Goal: Task Accomplishment & Management: Use online tool/utility

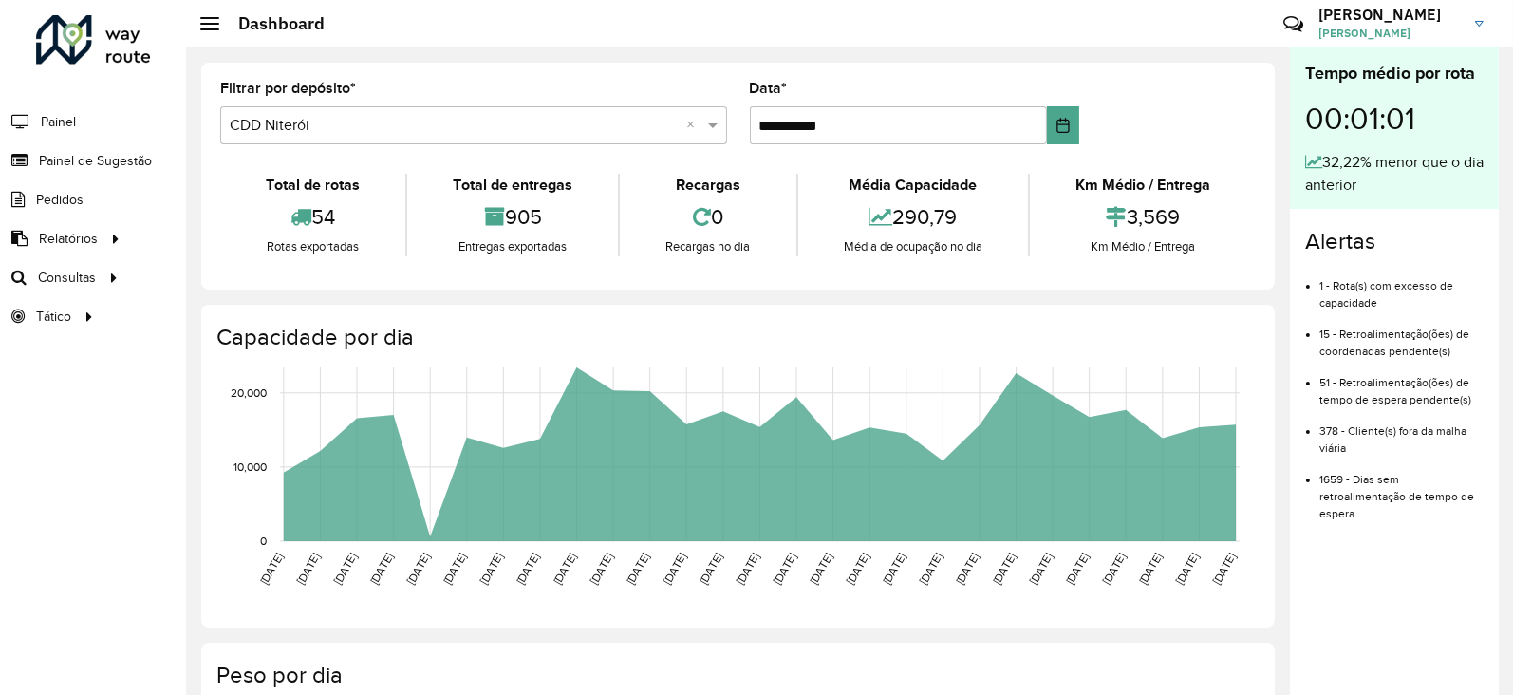
click at [0, 0] on span "Roteirização" at bounding box center [0, 0] width 0 height 0
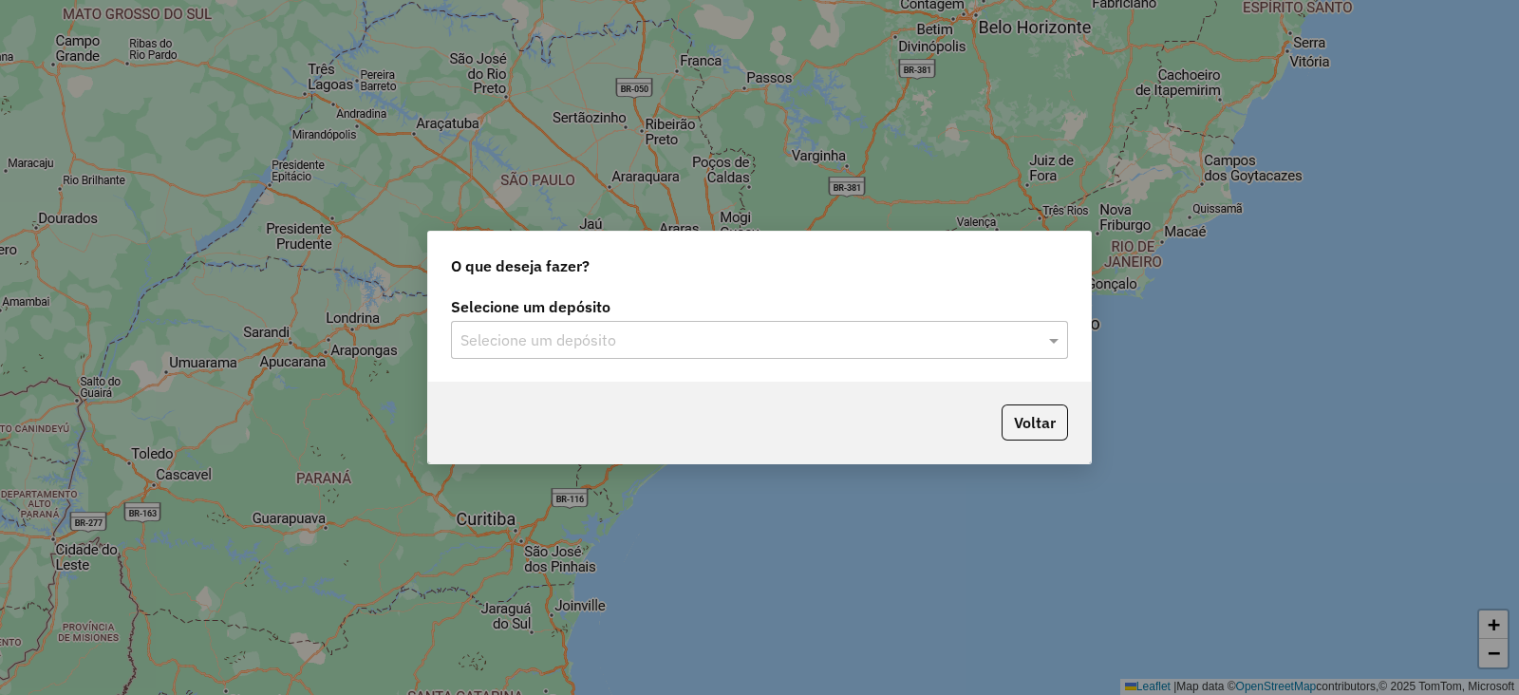
click at [532, 336] on input "text" at bounding box center [740, 340] width 560 height 23
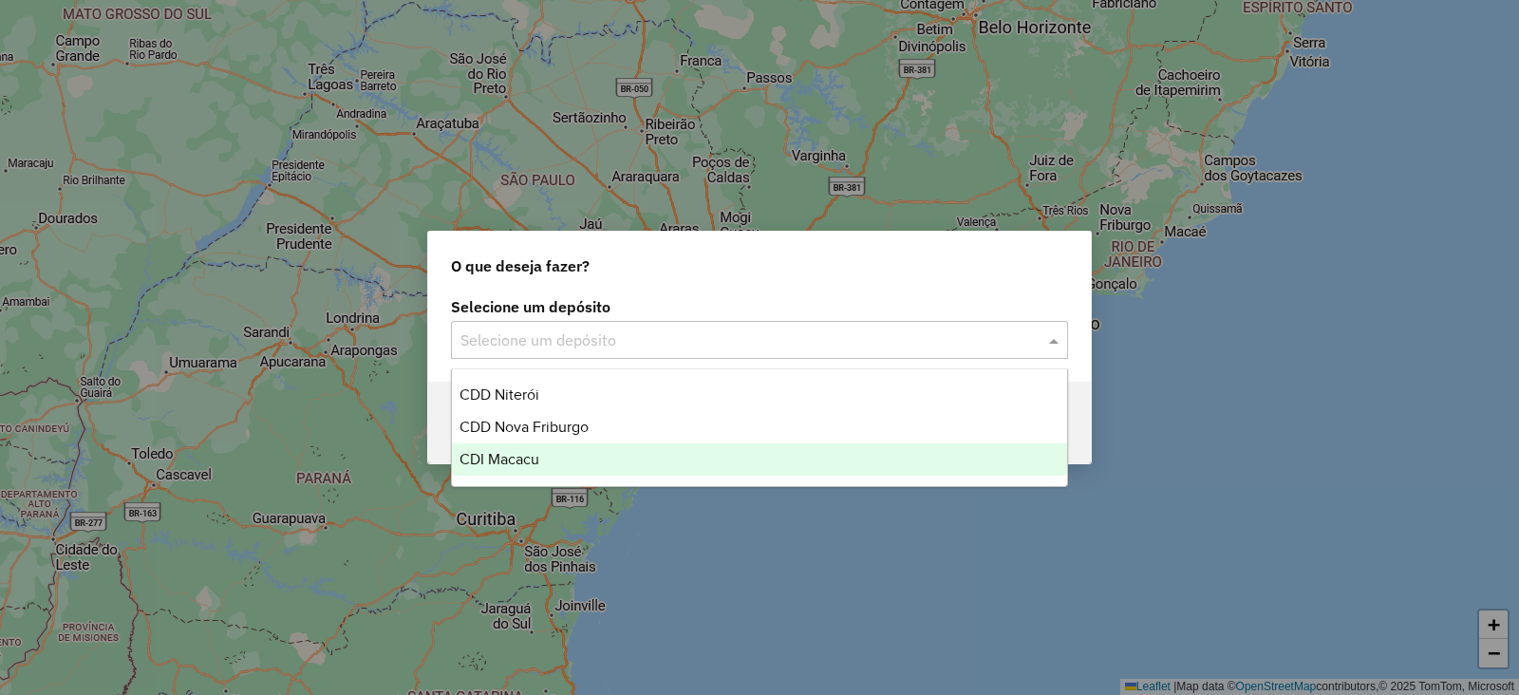
click at [513, 456] on span "CDI Macacu" at bounding box center [499, 459] width 80 height 16
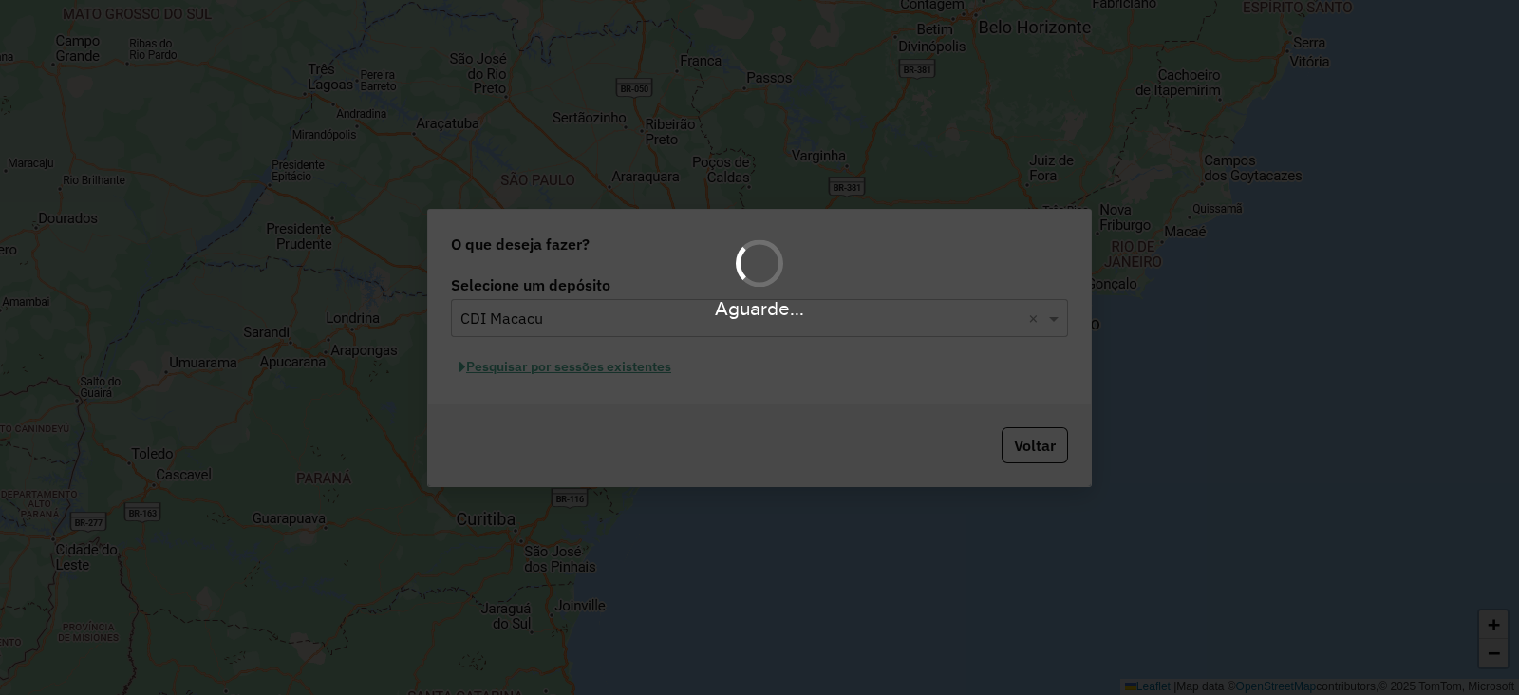
click at [533, 371] on div "Aguarde..." at bounding box center [759, 347] width 1519 height 695
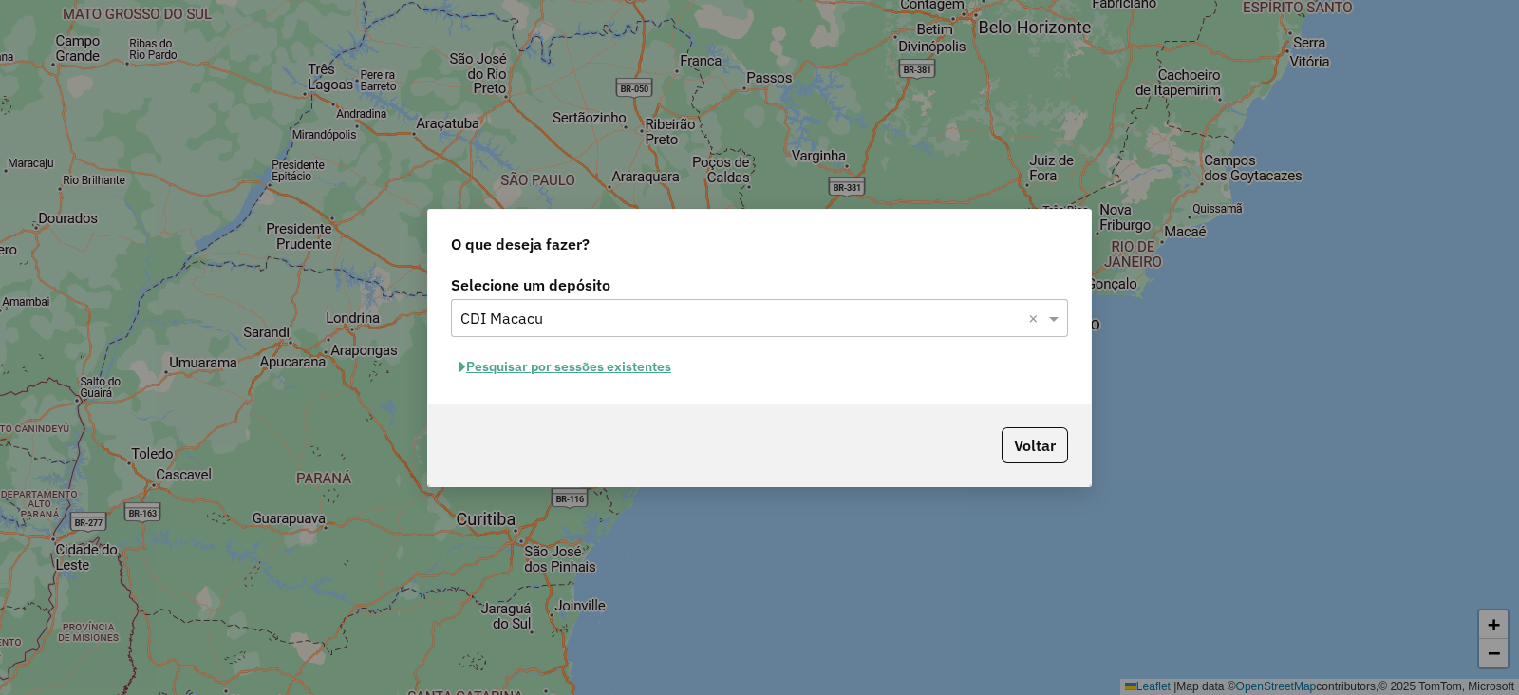
click at [533, 366] on button "Pesquisar por sessões existentes" at bounding box center [565, 366] width 229 height 29
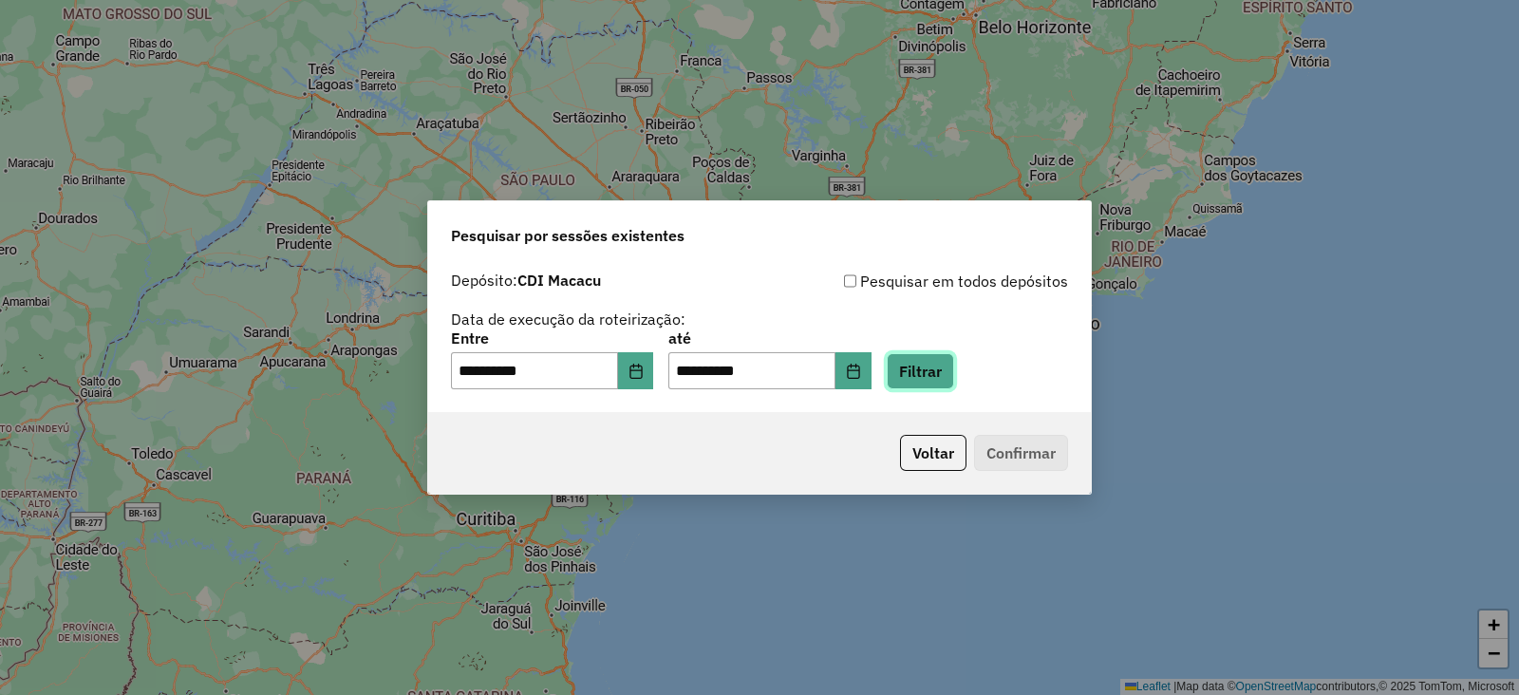
click at [949, 370] on button "Filtrar" at bounding box center [920, 371] width 67 height 36
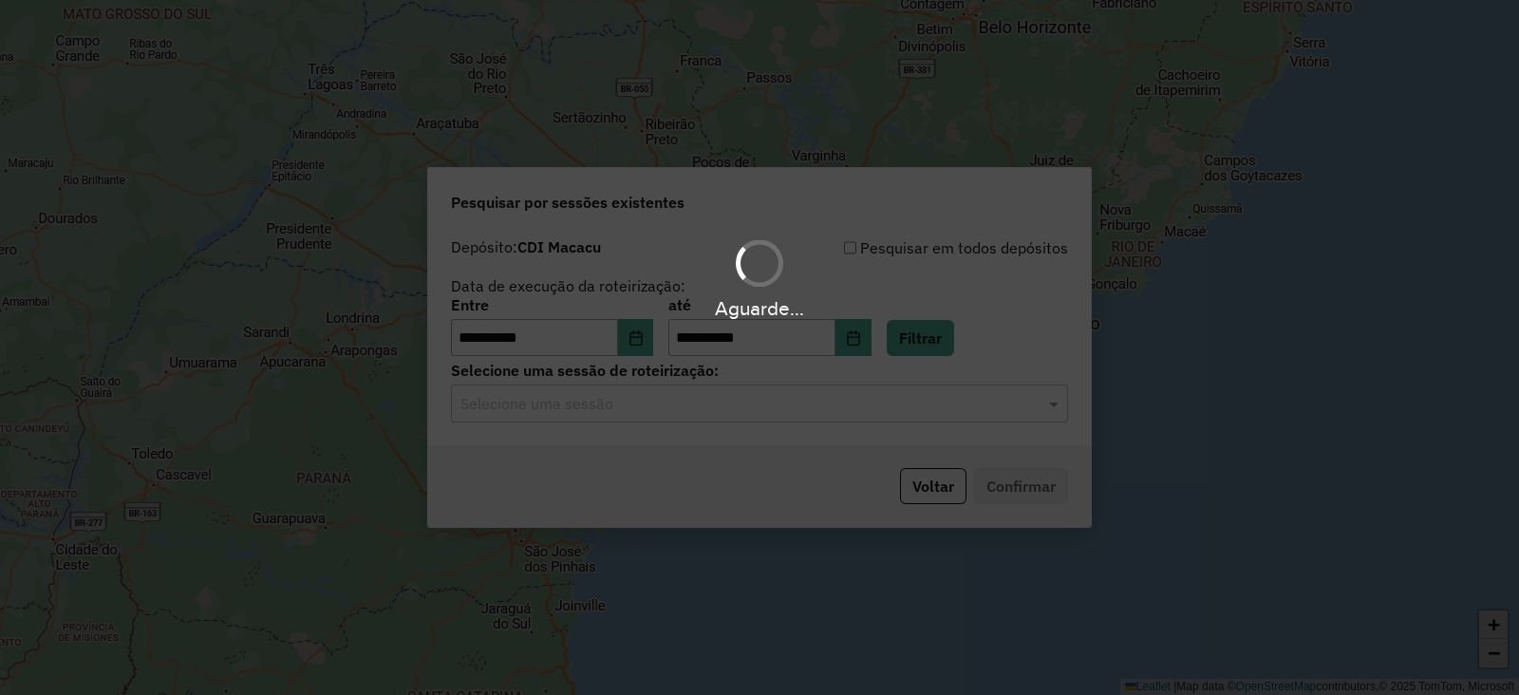
click at [586, 415] on hb-app "**********" at bounding box center [759, 347] width 1519 height 695
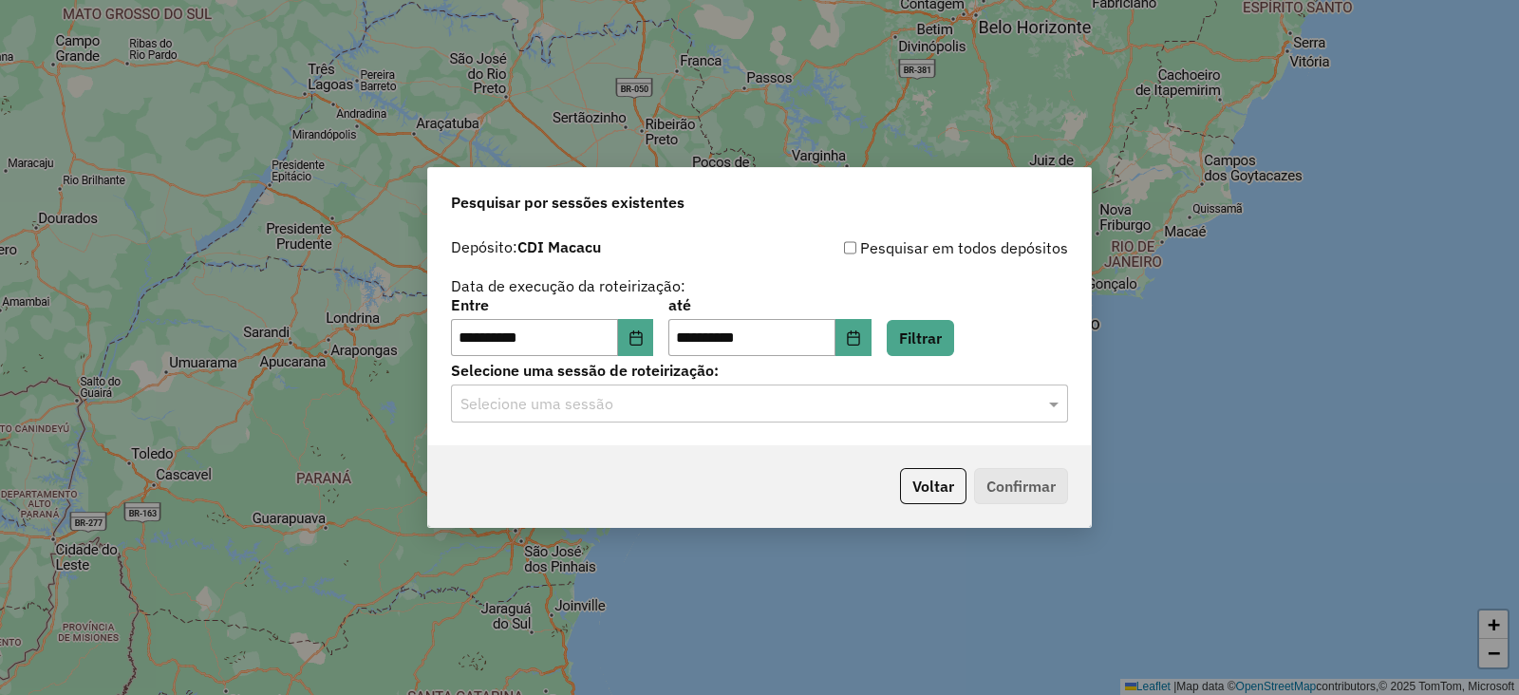
click at [564, 413] on input "text" at bounding box center [740, 404] width 560 height 23
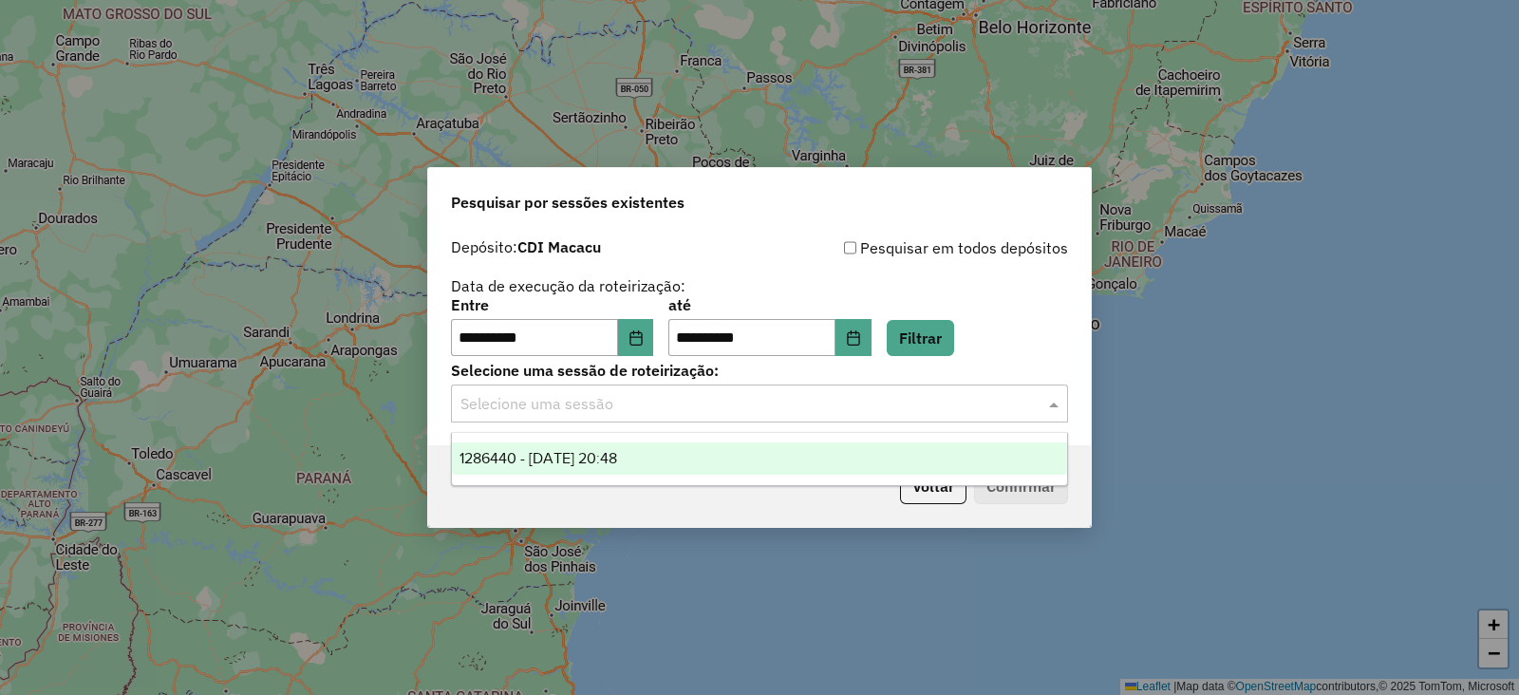
click at [560, 450] on span "1286440 - 01/10/2025 20:48" at bounding box center [538, 458] width 158 height 16
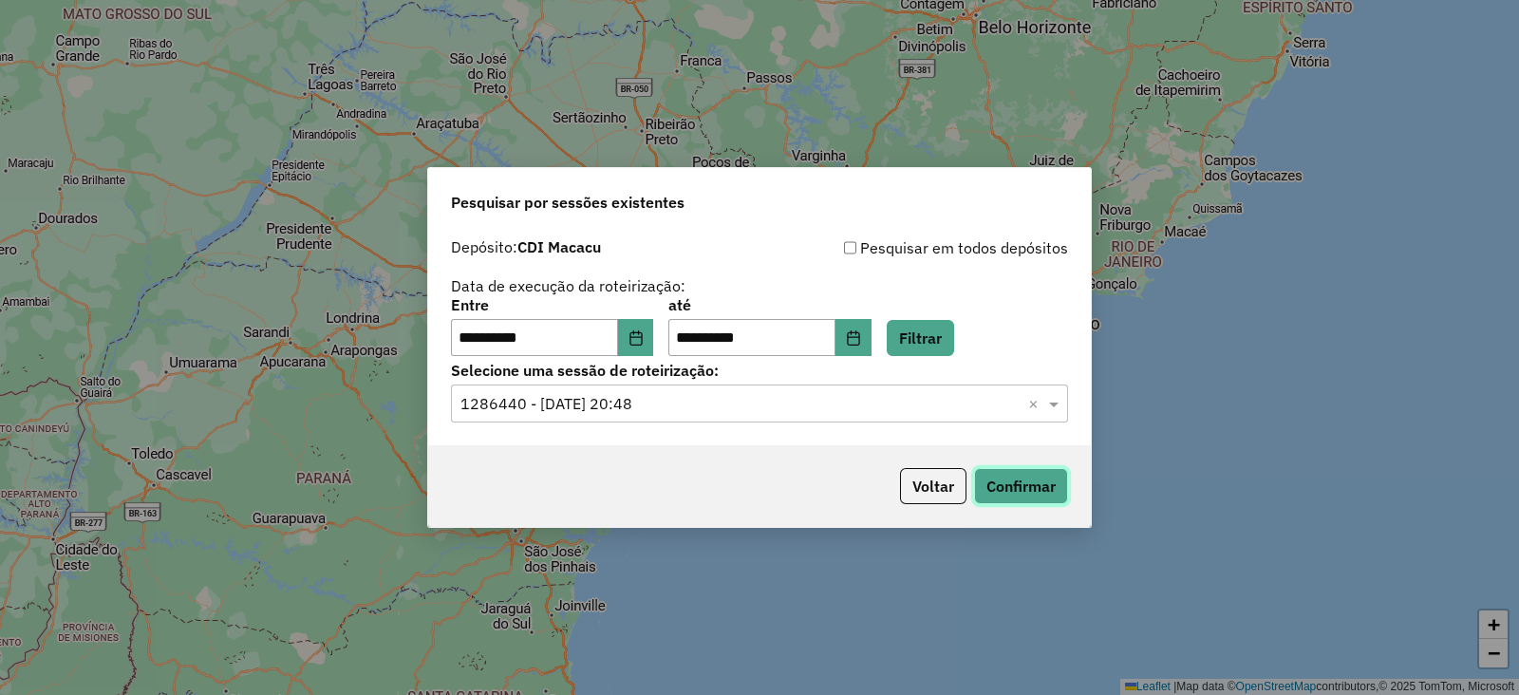
click at [1014, 489] on button "Confirmar" at bounding box center [1021, 486] width 94 height 36
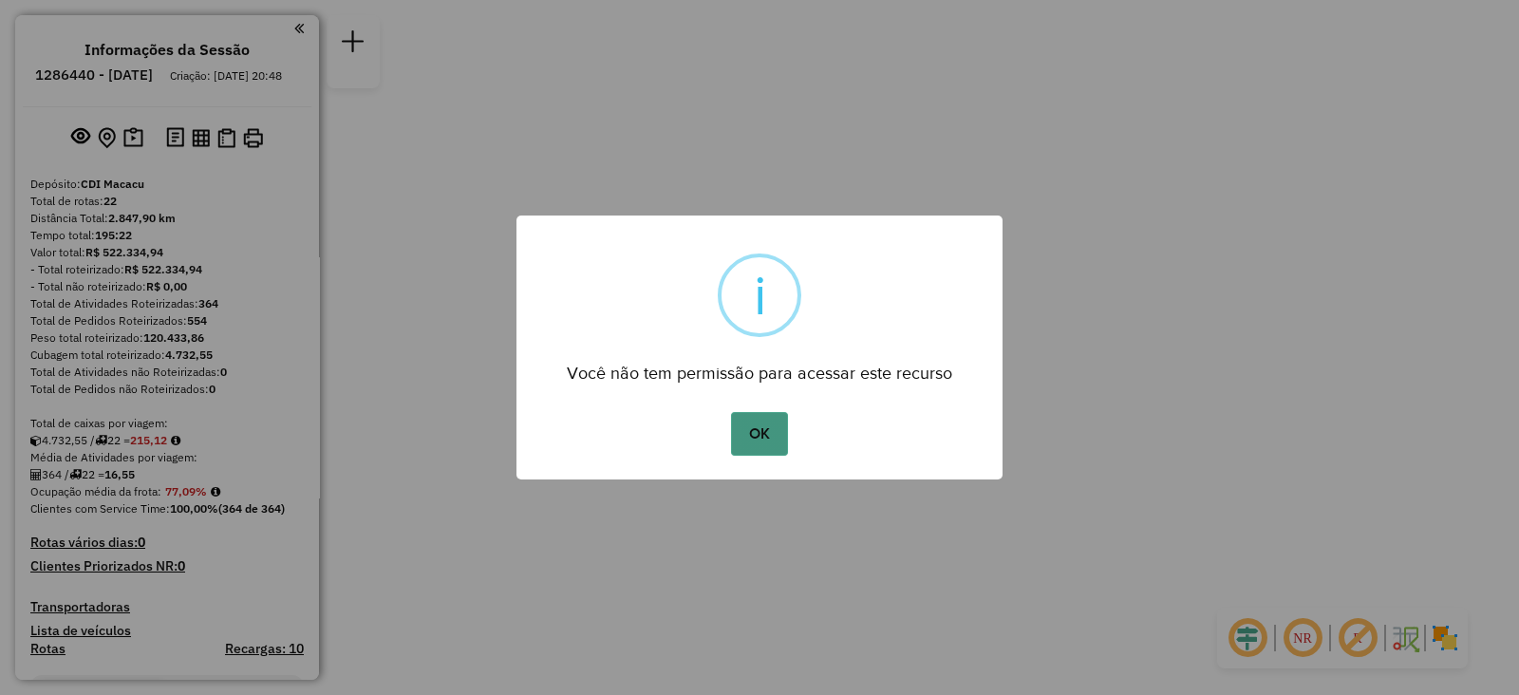
click at [755, 429] on button "OK" at bounding box center [759, 434] width 56 height 44
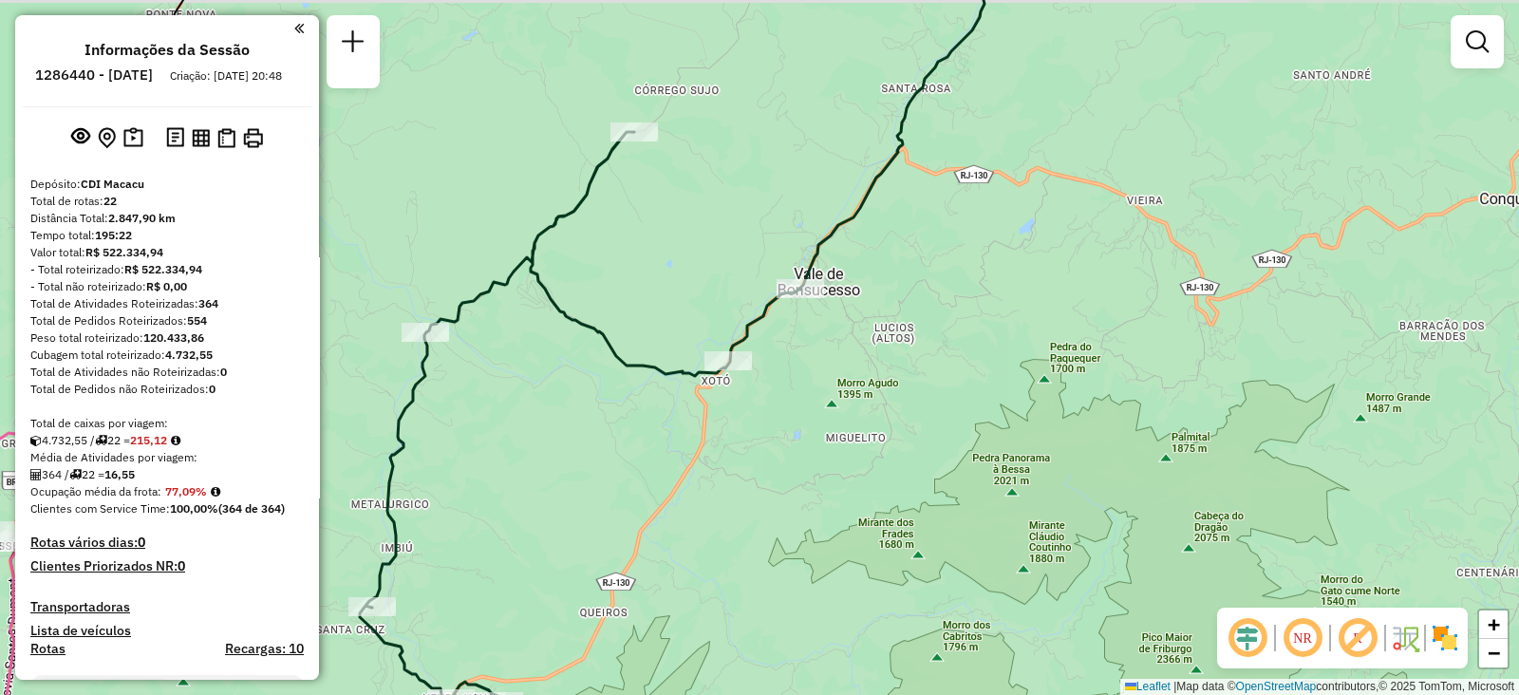
drag, startPoint x: 878, startPoint y: 268, endPoint x: 866, endPoint y: 313, distance: 47.2
click at [866, 313] on div "Janela de atendimento Grade de atendimento Capacidade Transportadoras Veículos …" at bounding box center [759, 347] width 1519 height 695
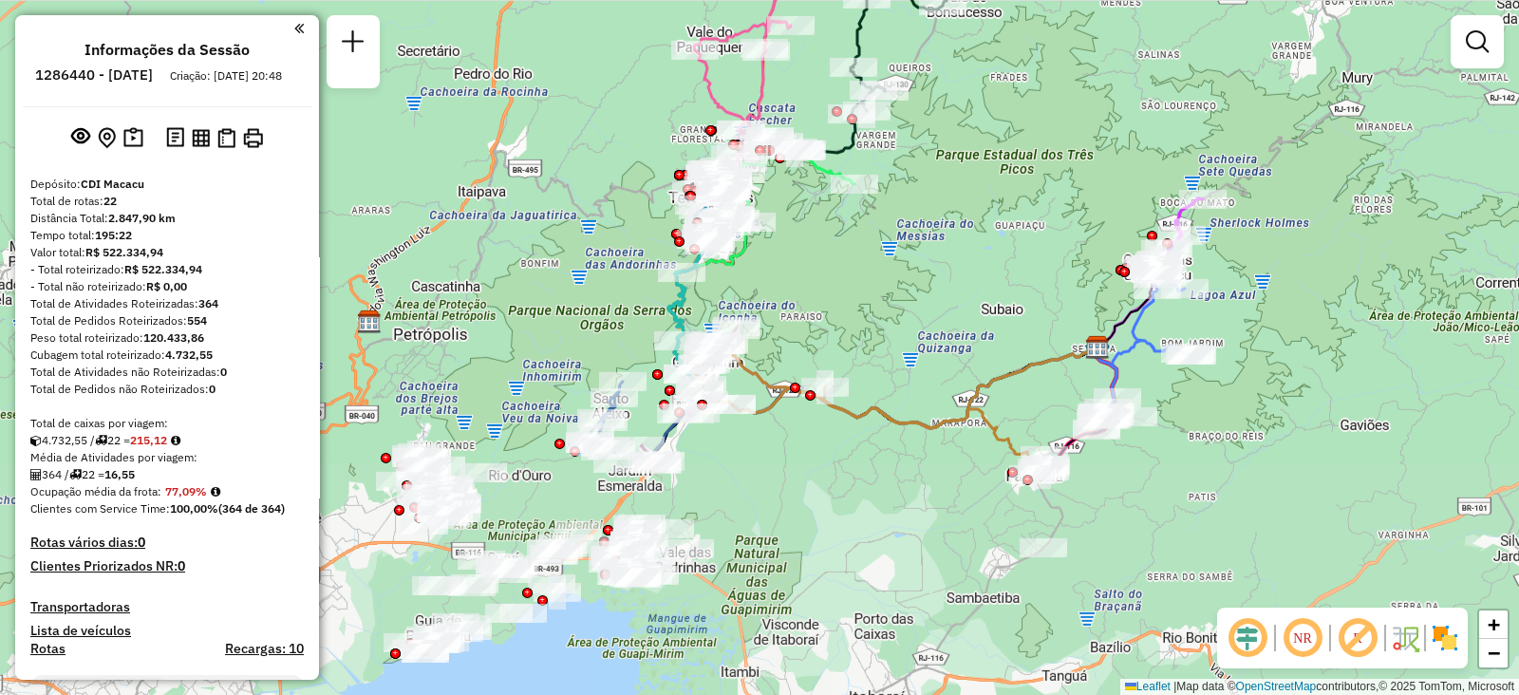
drag, startPoint x: 845, startPoint y: 411, endPoint x: 940, endPoint y: 103, distance: 321.9
click at [940, 103] on div "Janela de atendimento Grade de atendimento Capacidade Transportadoras Veículos …" at bounding box center [759, 347] width 1519 height 695
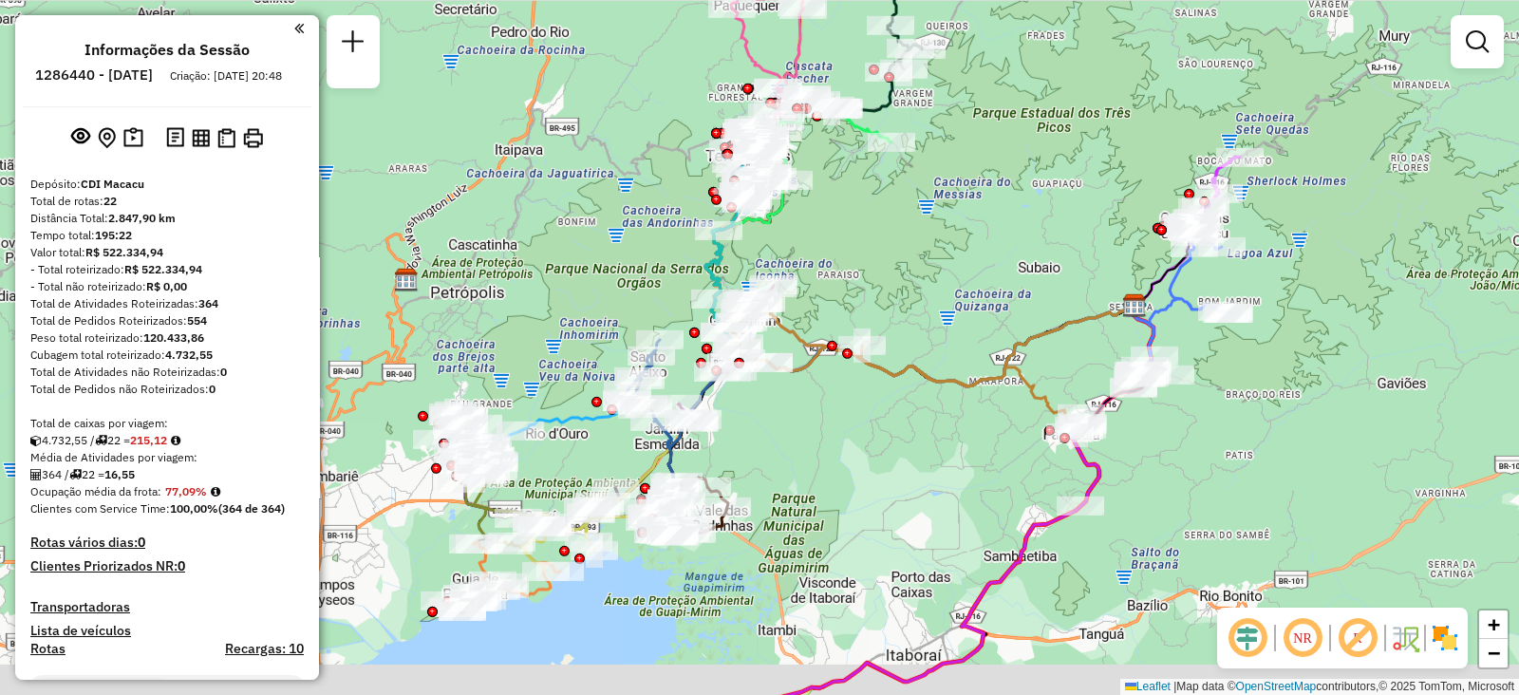
drag, startPoint x: 897, startPoint y: 229, endPoint x: 912, endPoint y: 211, distance: 23.6
click at [912, 211] on div "Janela de atendimento Grade de atendimento Capacidade Transportadoras Veículos …" at bounding box center [759, 347] width 1519 height 695
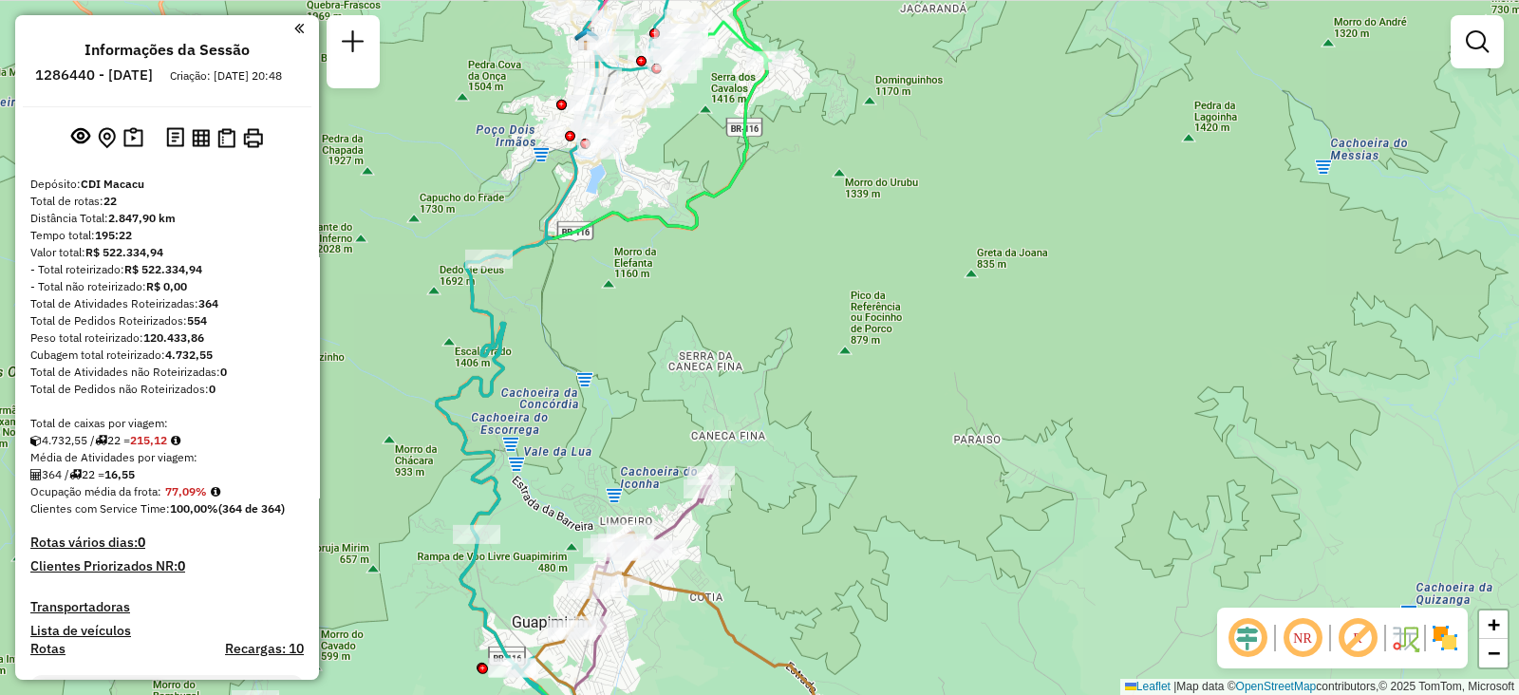
drag, startPoint x: 664, startPoint y: 272, endPoint x: 676, endPoint y: 249, distance: 26.3
click at [676, 249] on div "Janela de atendimento Grade de atendimento Capacidade Transportadoras Veículos …" at bounding box center [759, 347] width 1519 height 695
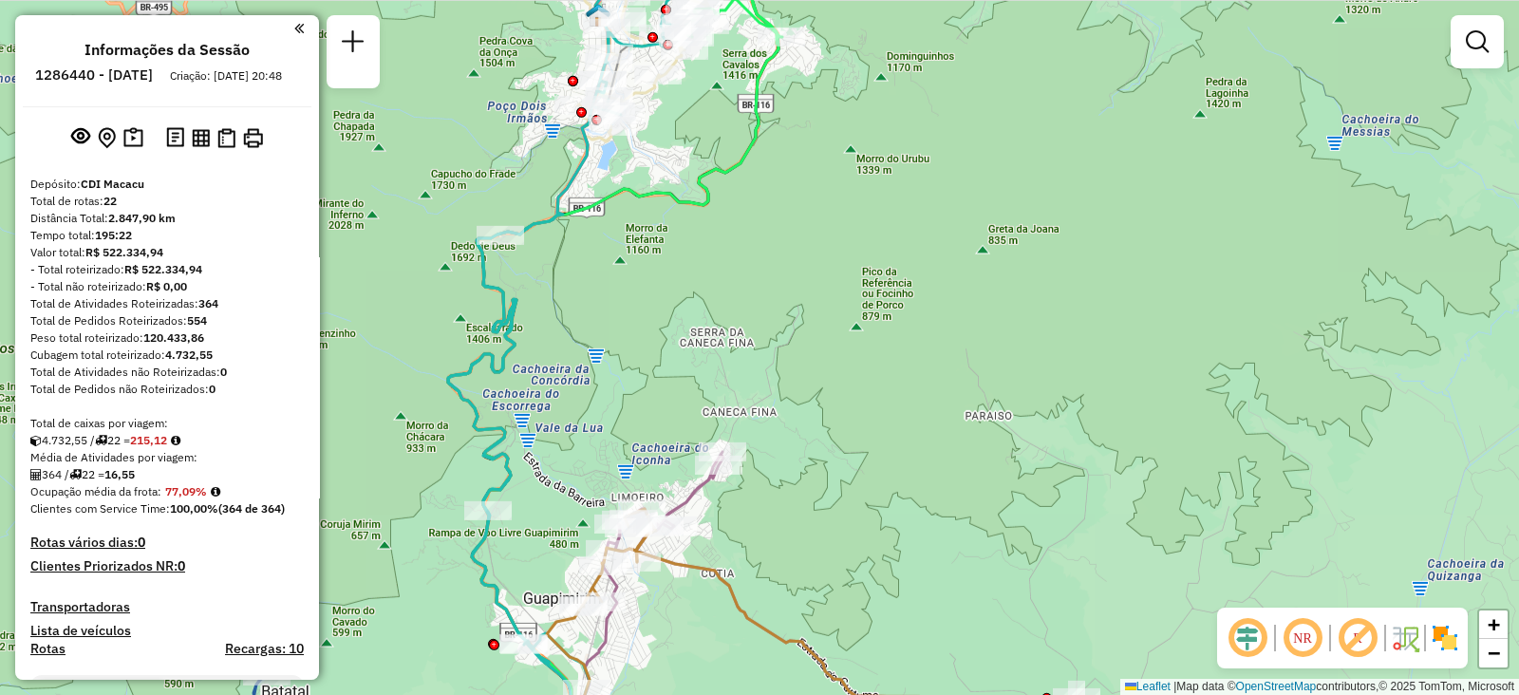
click at [677, 249] on div "Janela de atendimento Grade de atendimento Capacidade Transportadoras Veículos …" at bounding box center [759, 347] width 1519 height 695
select select "**********"
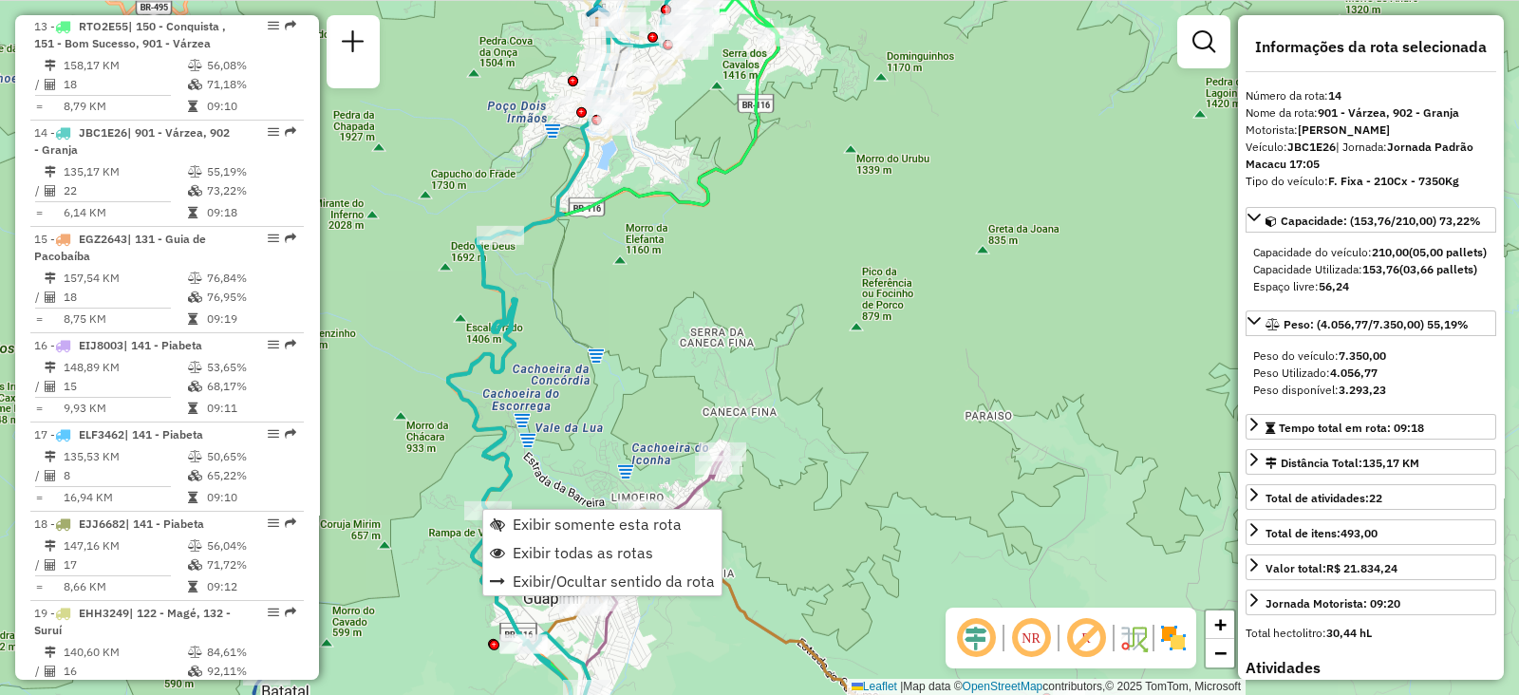
scroll to position [2012, 0]
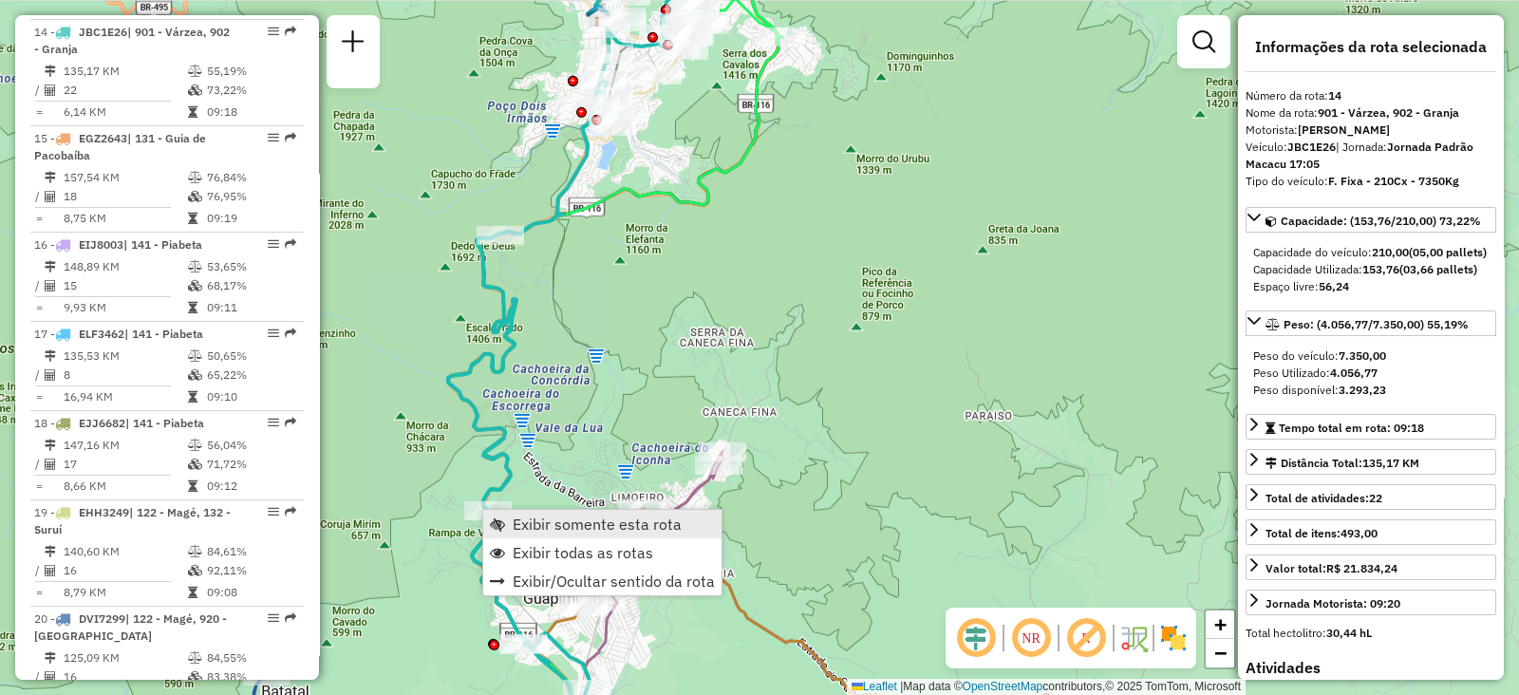
click at [514, 522] on span "Exibir somente esta rota" at bounding box center [597, 523] width 169 height 15
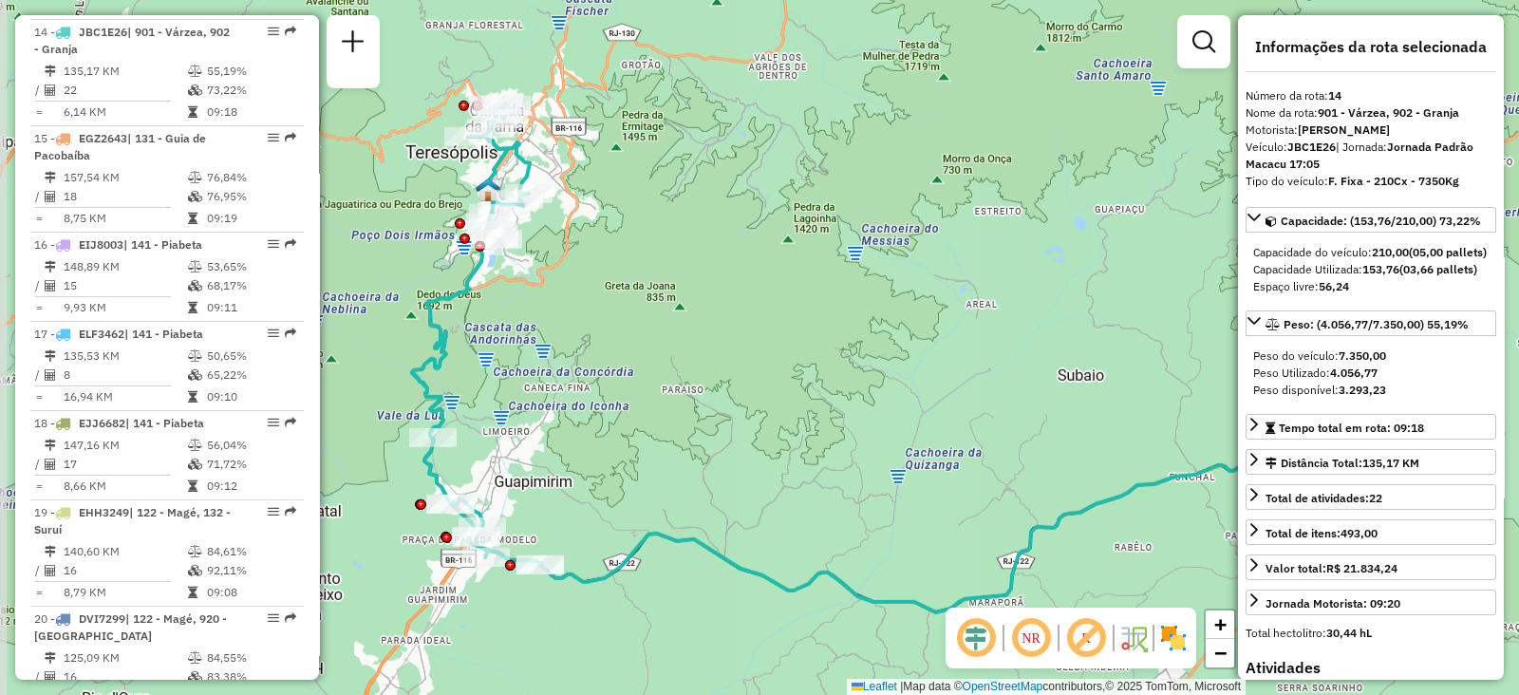
drag, startPoint x: 519, startPoint y: 455, endPoint x: 609, endPoint y: 465, distance: 90.8
click at [609, 465] on div "Janela de atendimento Grade de atendimento Capacidade Transportadoras Veículos …" at bounding box center [759, 347] width 1519 height 695
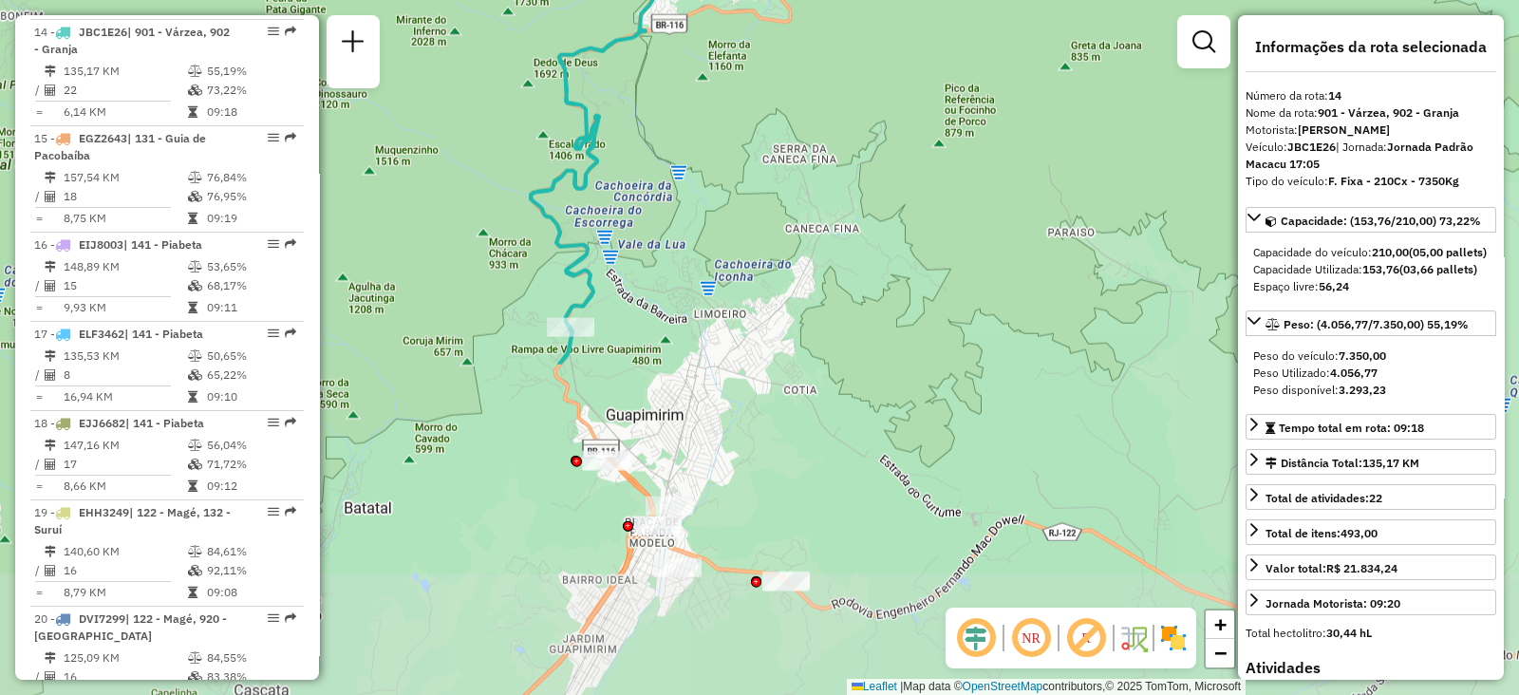
drag, startPoint x: 494, startPoint y: 527, endPoint x: 747, endPoint y: 129, distance: 471.6
click at [746, 130] on div "Janela de atendimento Grade de atendimento Capacidade Transportadoras Veículos …" at bounding box center [759, 347] width 1519 height 695
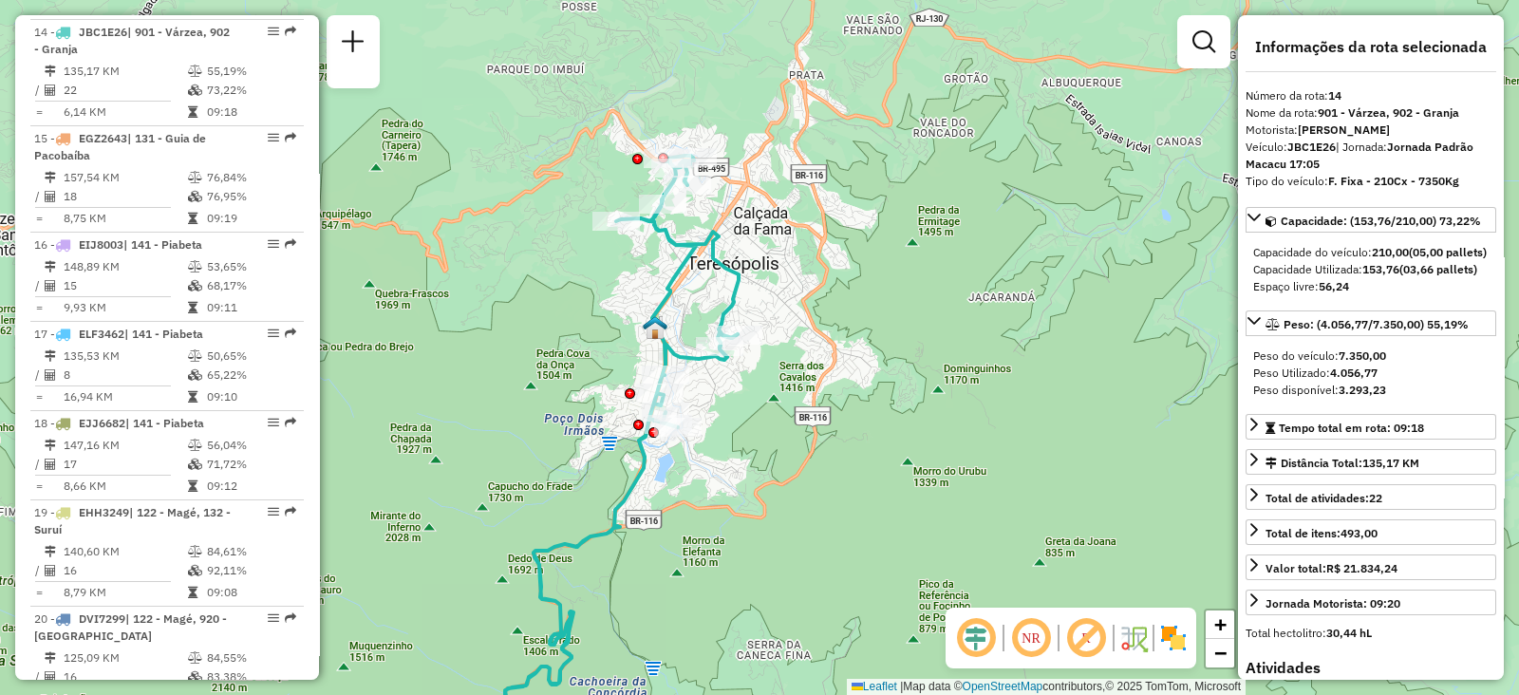
click at [1168, 642] on img at bounding box center [1173, 638] width 30 height 30
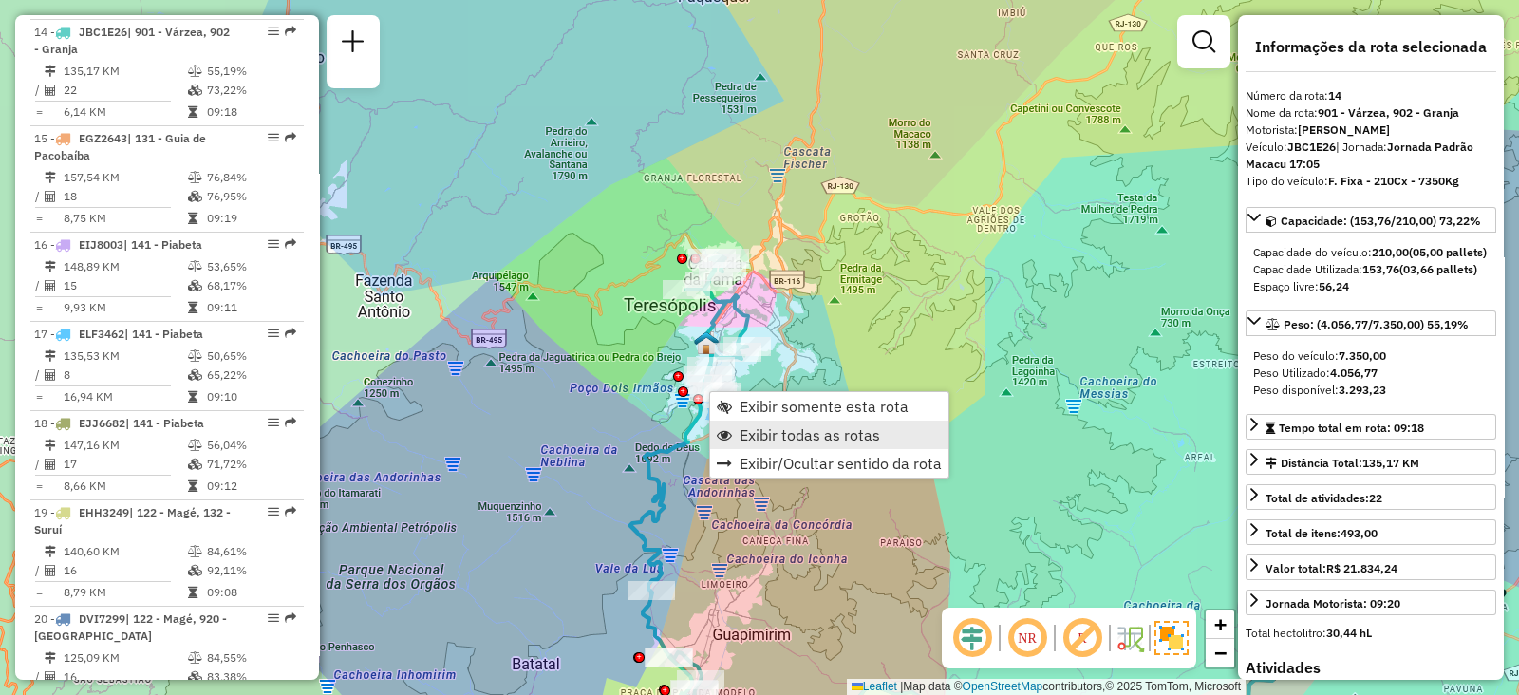
click at [758, 427] on span "Exibir todas as rotas" at bounding box center [809, 434] width 140 height 15
